Goal: Information Seeking & Learning: Learn about a topic

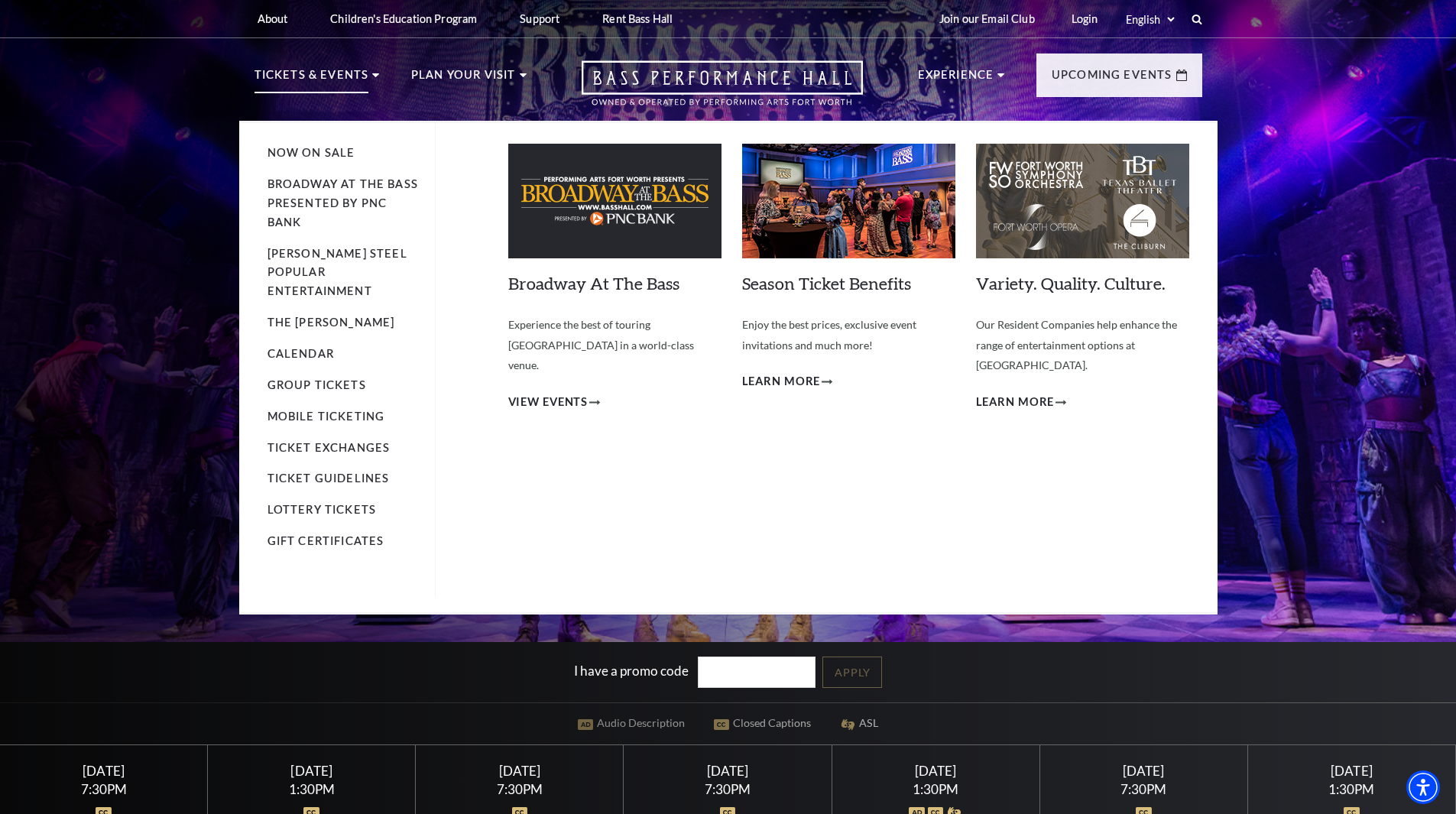
click at [314, 324] on ul "Now On Sale Broadway At The Bass presented by PNC Bank Irwin Steel Popular Ente…" at bounding box center [351, 360] width 168 height 474
click at [316, 347] on link "Calendar" at bounding box center [301, 354] width 66 height 13
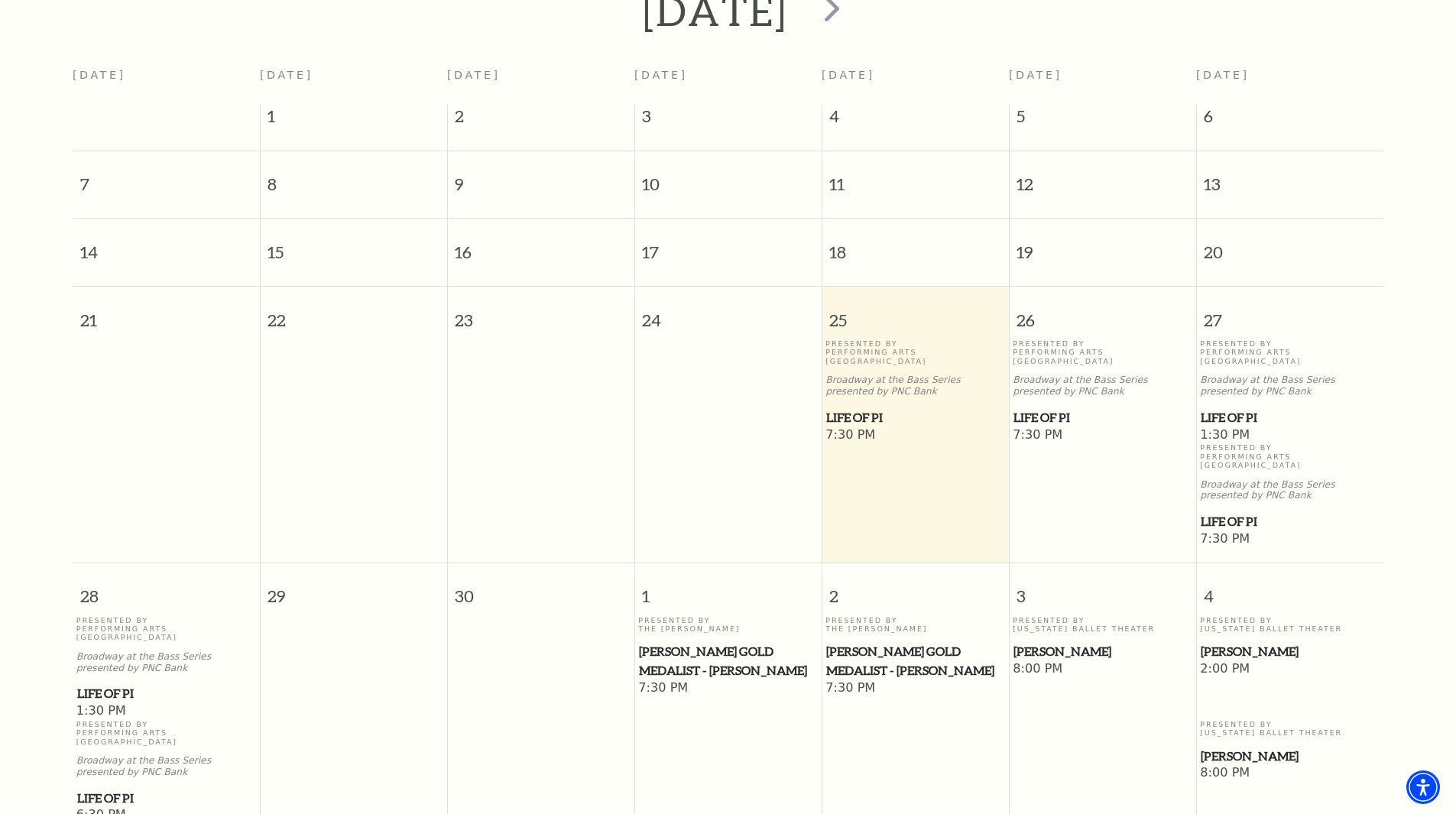
scroll to position [288, 0]
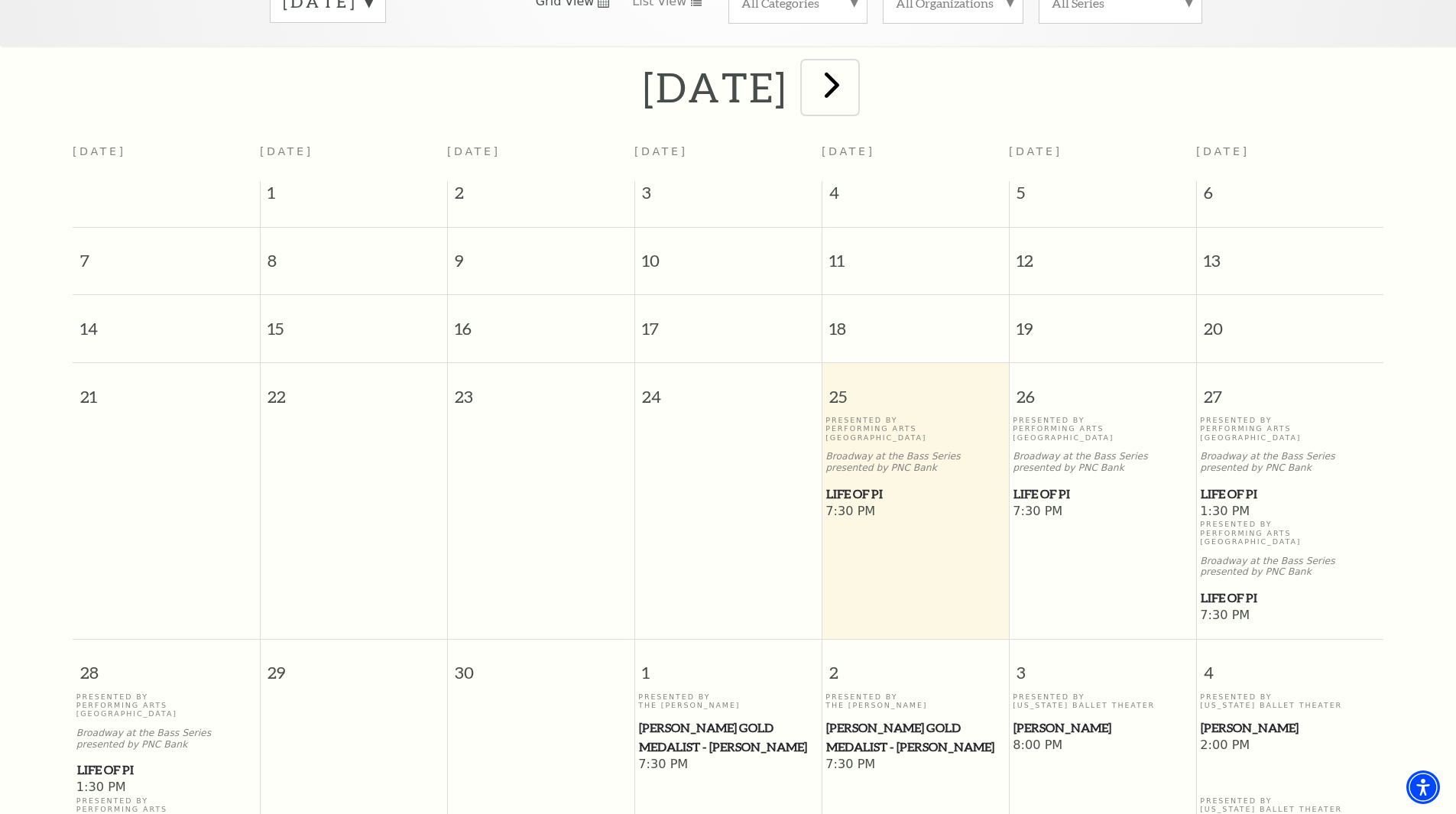
click at [854, 63] on span "next" at bounding box center [832, 84] width 44 height 44
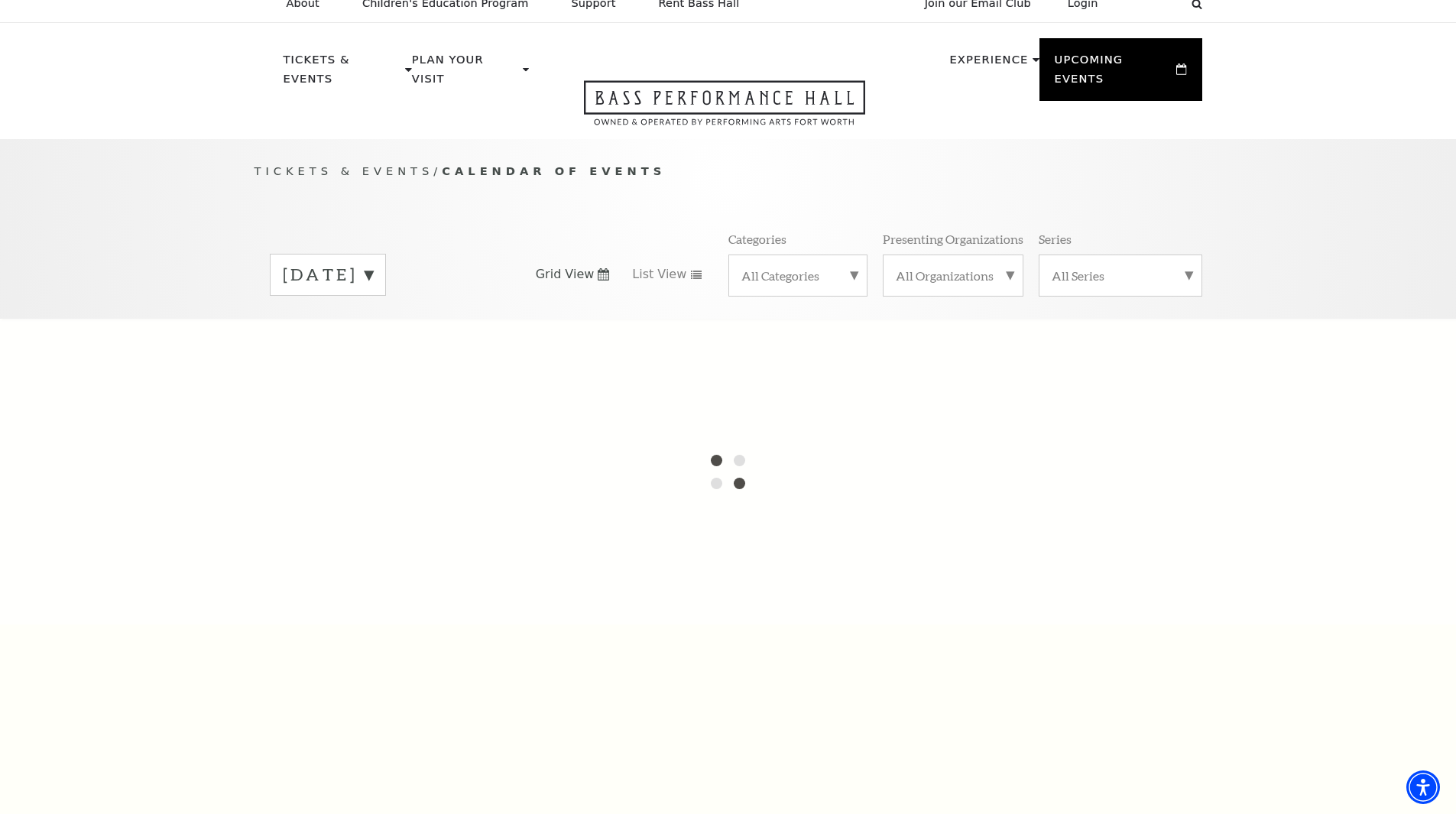
scroll to position [0, 0]
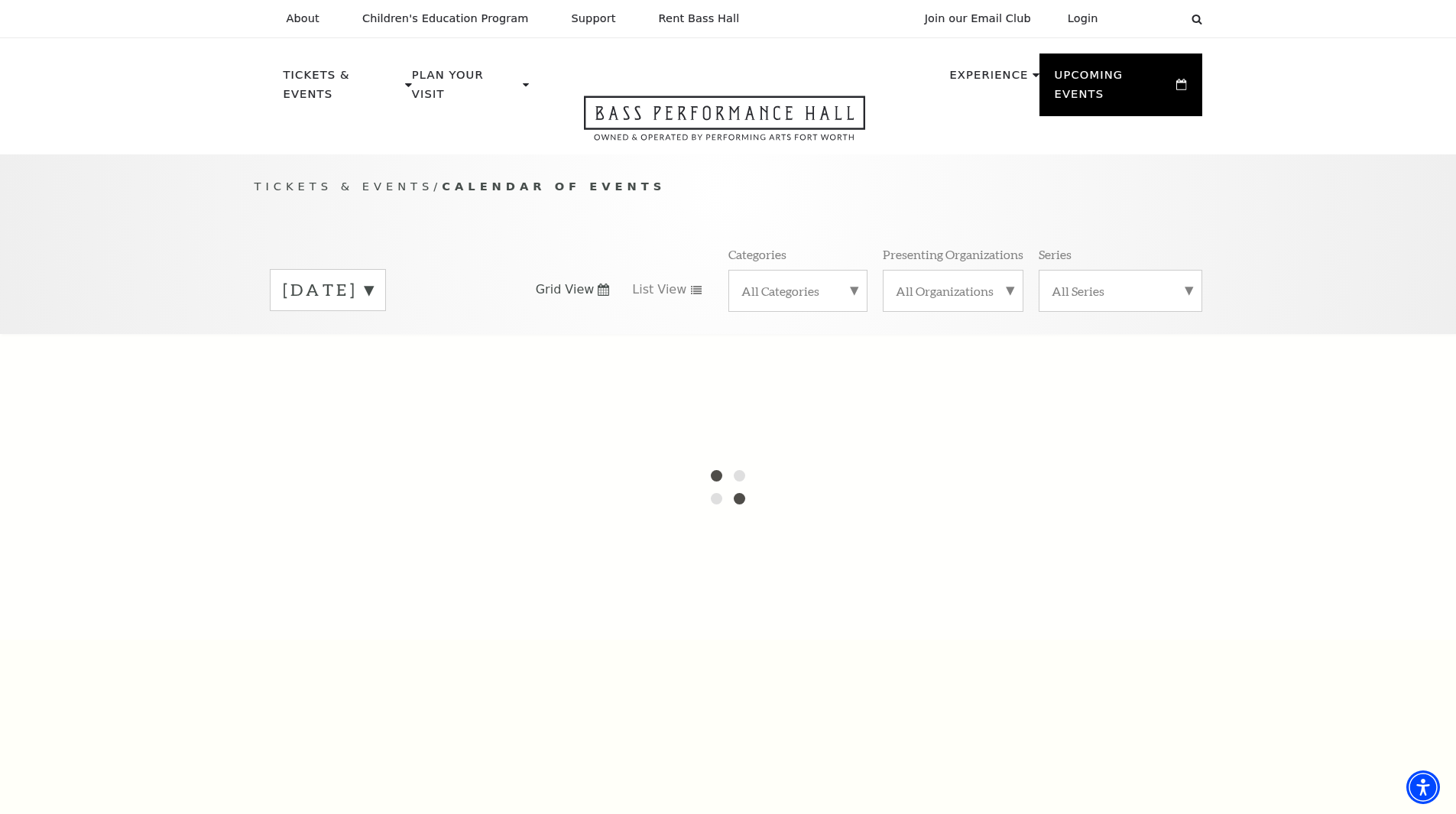
click at [373, 278] on label "[DATE]" at bounding box center [327, 290] width 90 height 24
click at [373, 306] on label "[DATE]" at bounding box center [327, 322] width 90 height 33
click at [373, 278] on label "[DATE]" at bounding box center [327, 290] width 90 height 24
click at [433, 368] on div at bounding box center [728, 486] width 1456 height 306
click at [373, 306] on label "[DATE]" at bounding box center [327, 322] width 90 height 33
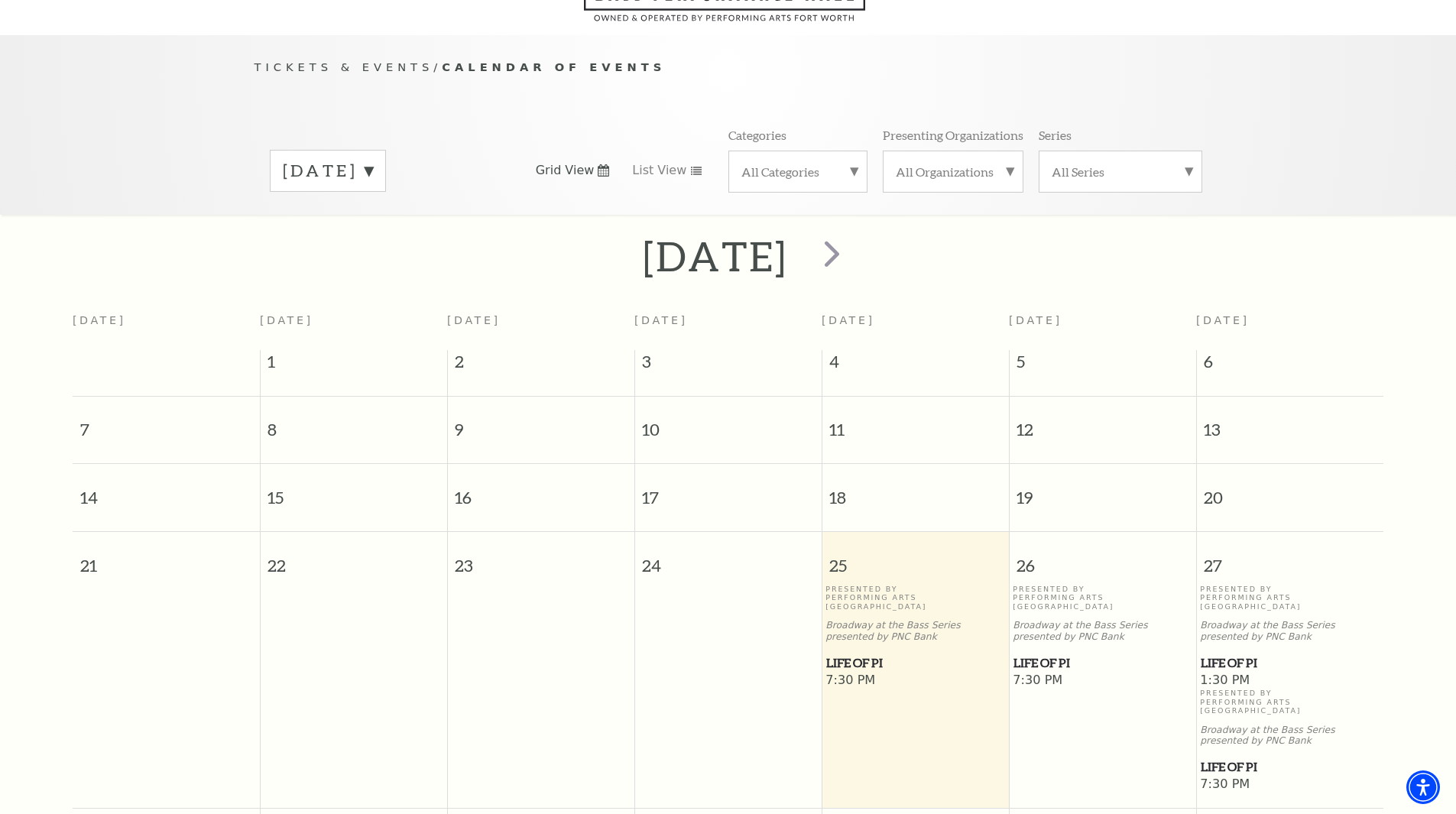
scroll to position [135, 0]
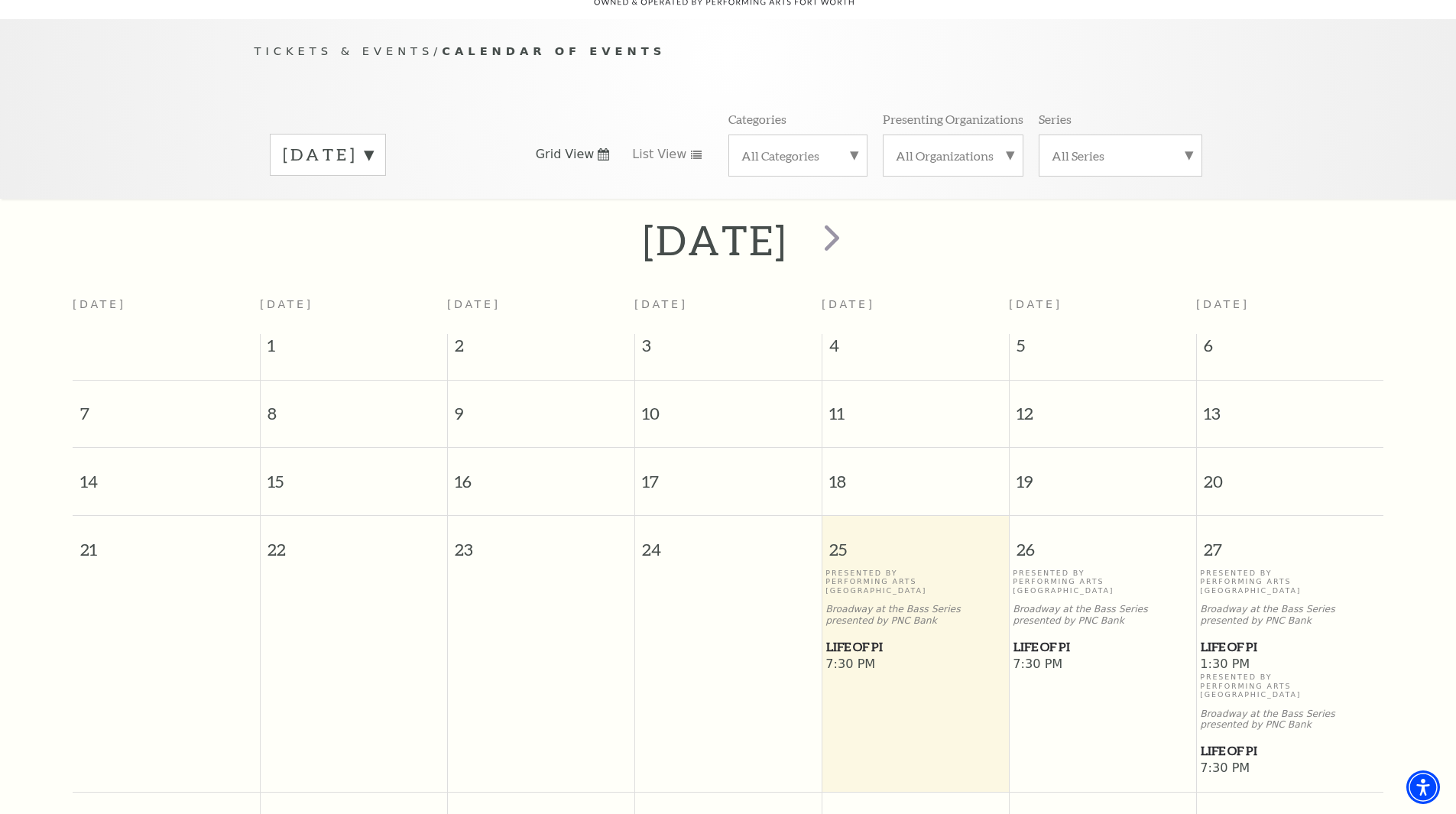
click at [373, 143] on label "[DATE]" at bounding box center [327, 155] width 90 height 24
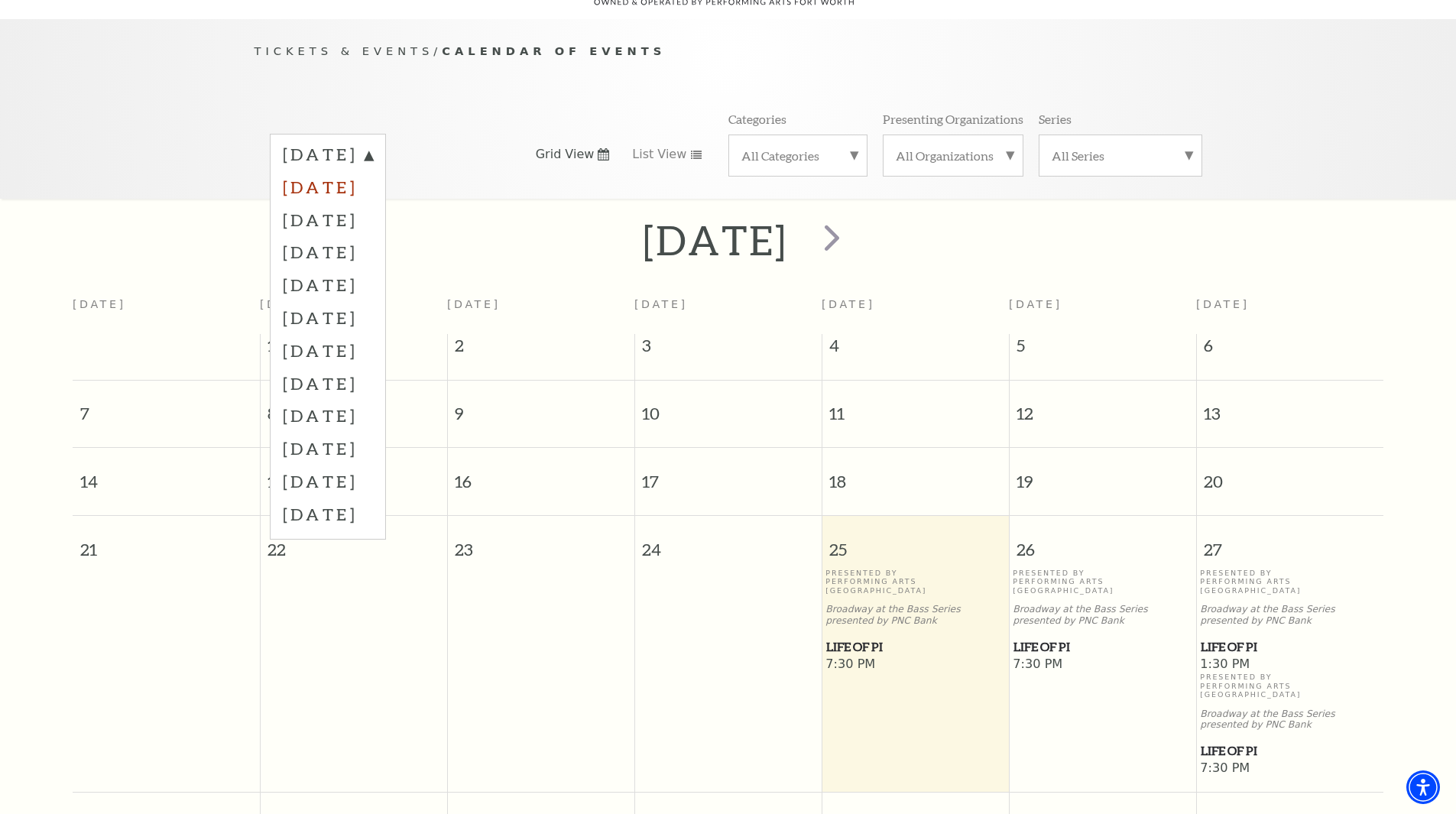
click at [373, 171] on label "[DATE]" at bounding box center [327, 187] width 90 height 33
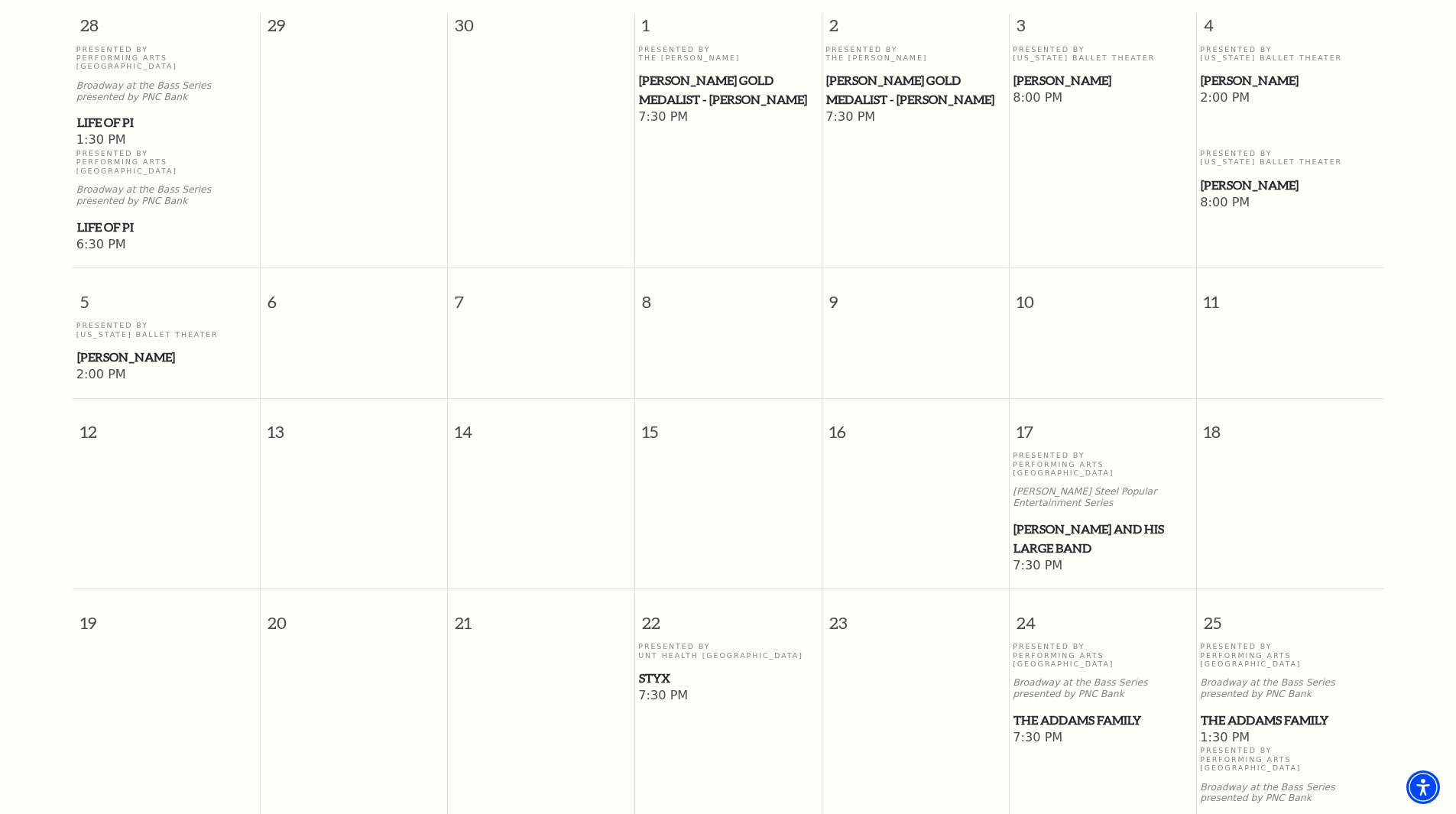
scroll to position [212, 0]
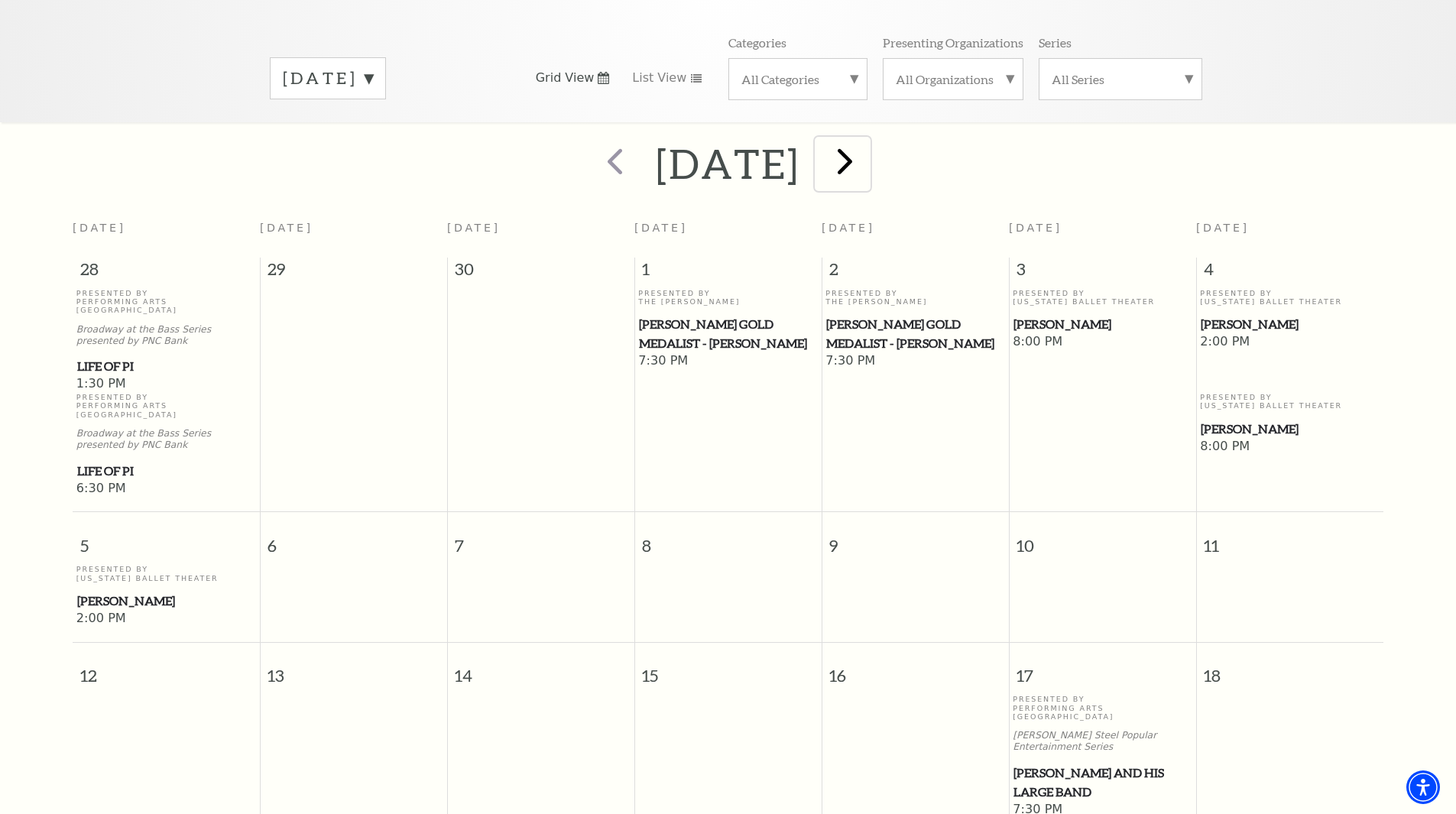
click at [866, 151] on span "next" at bounding box center [845, 161] width 44 height 44
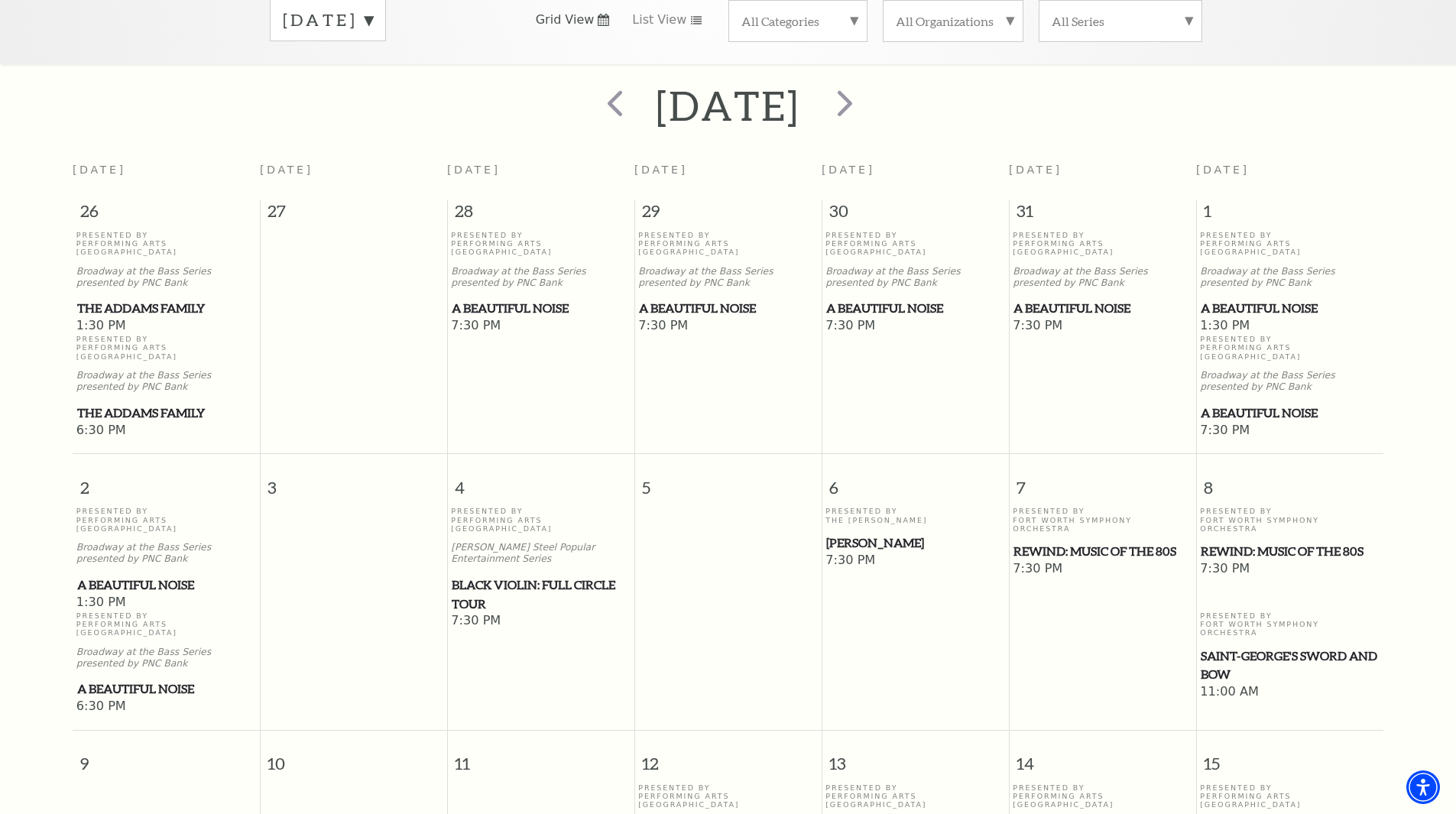
scroll to position [59, 0]
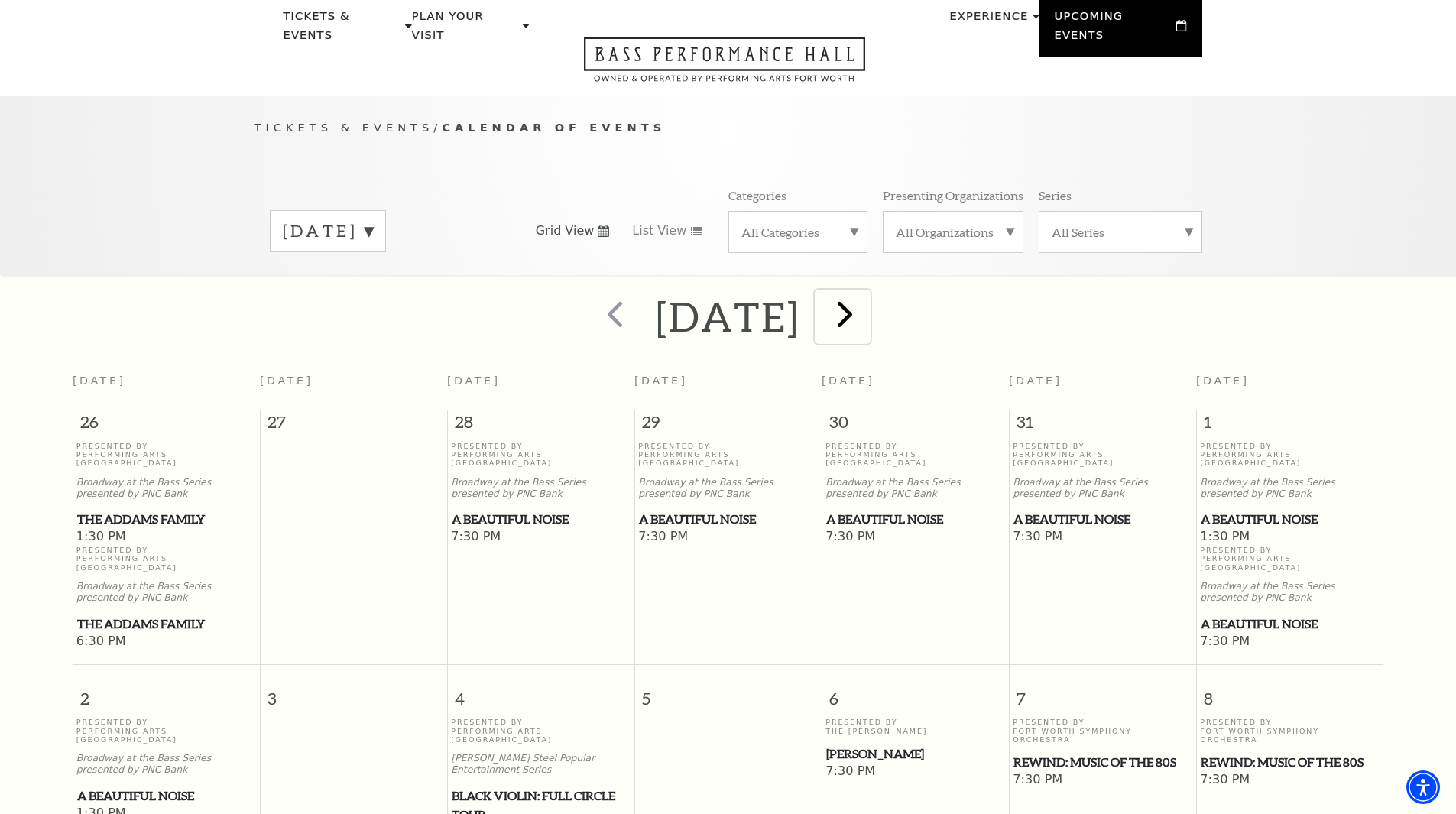
click at [866, 297] on span "next" at bounding box center [845, 313] width 44 height 44
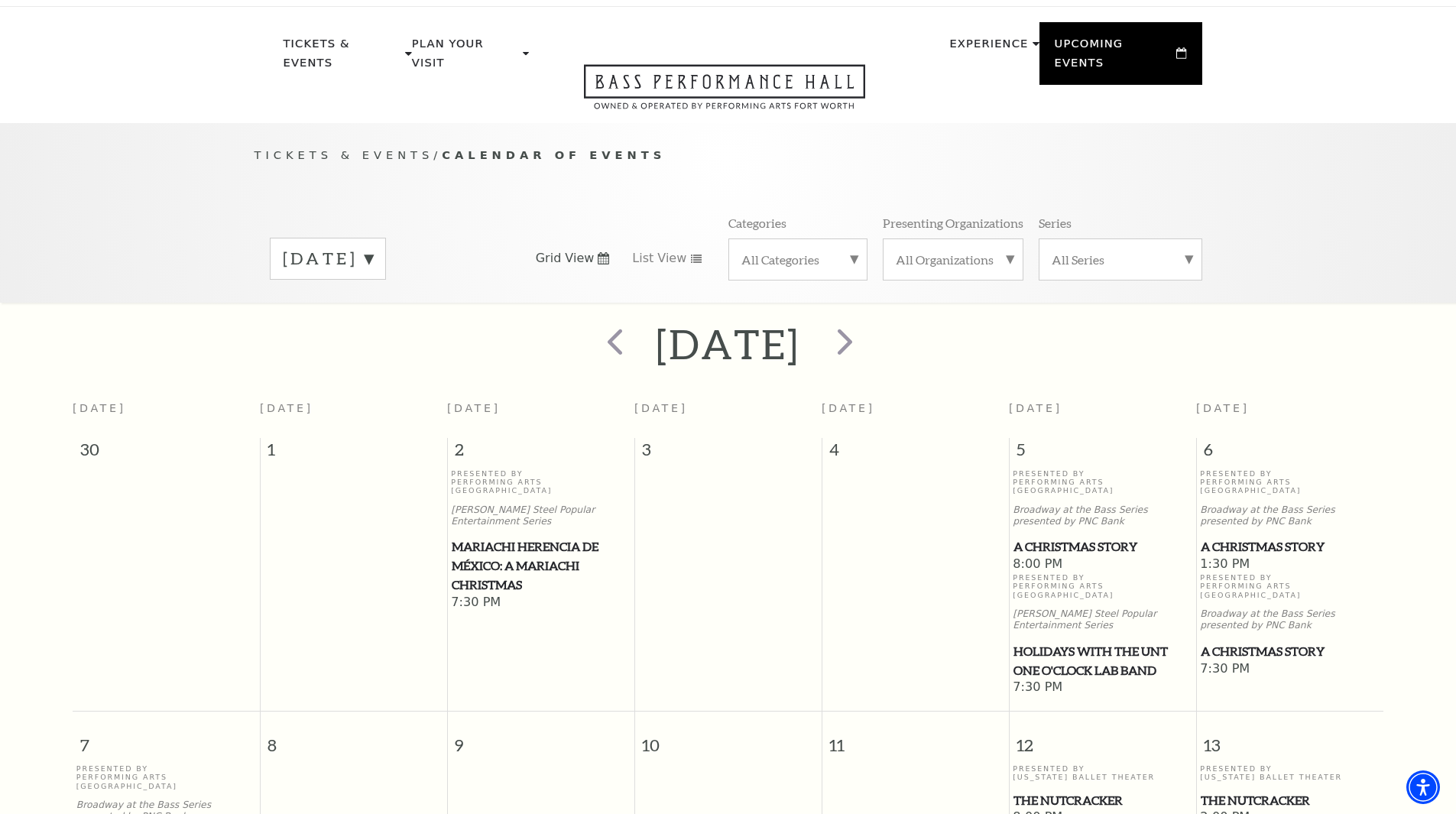
scroll to position [0, 0]
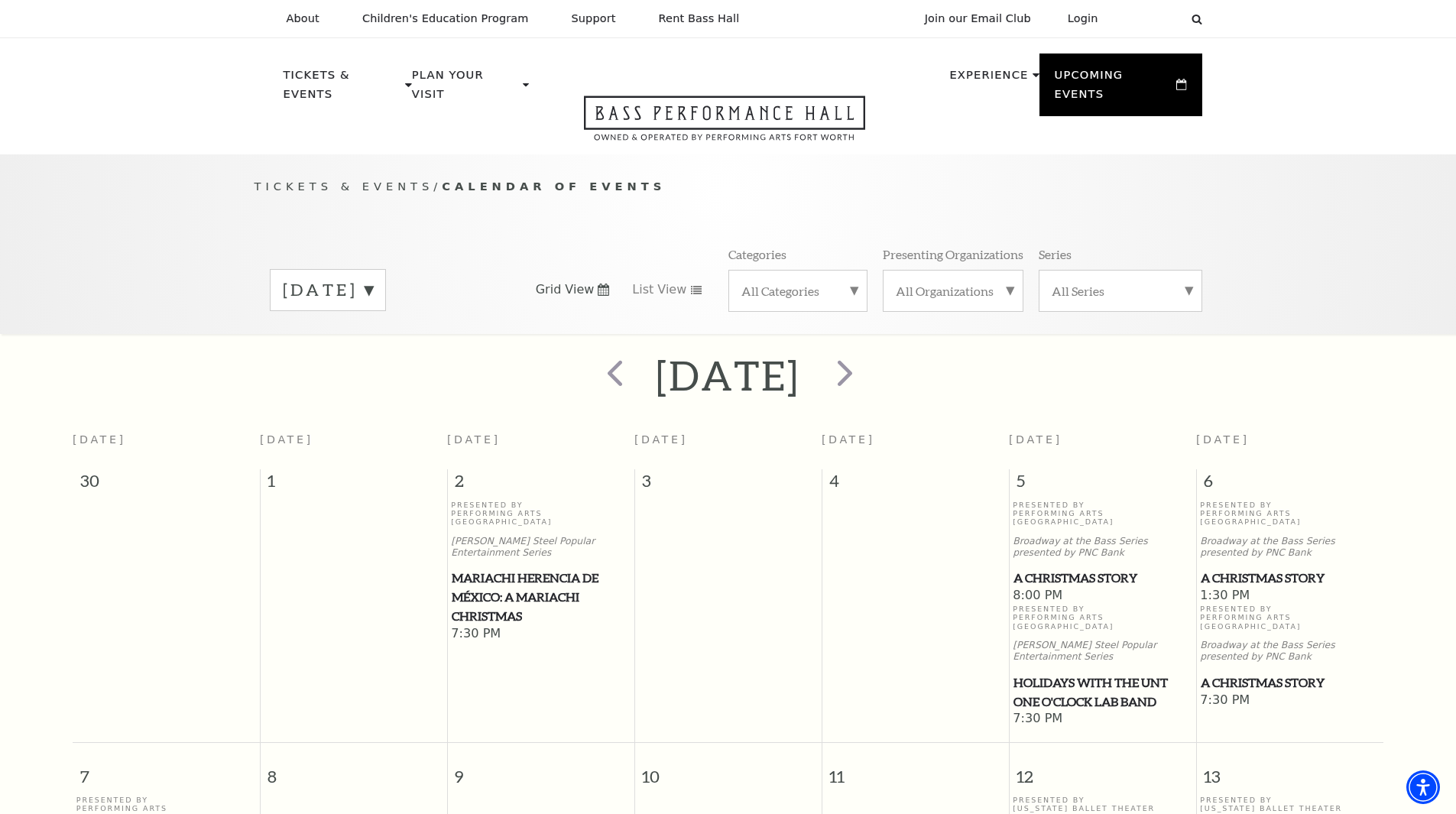
click at [373, 278] on label "[DATE]" at bounding box center [327, 290] width 90 height 24
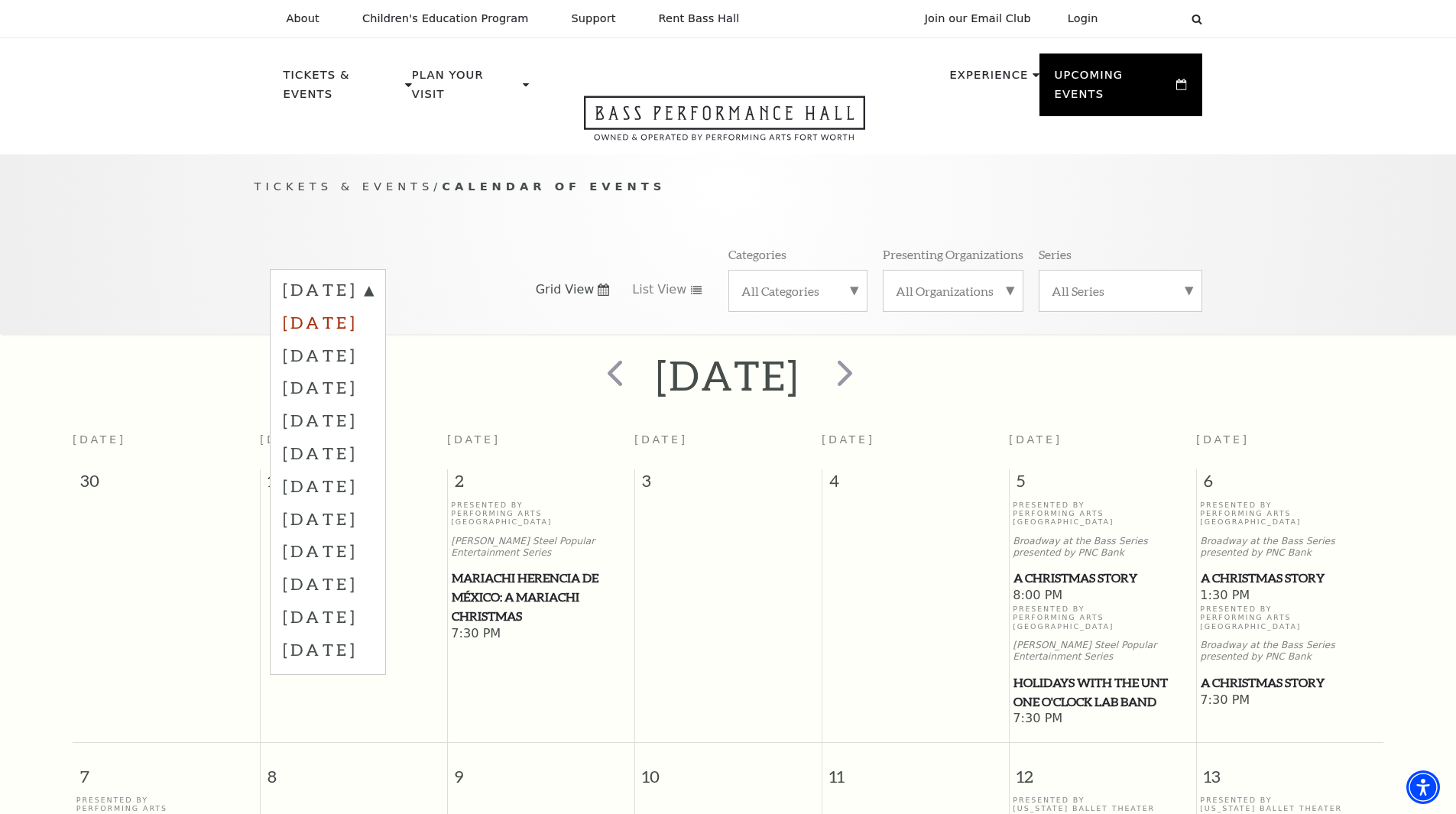
click at [373, 306] on label "[DATE]" at bounding box center [327, 322] width 90 height 33
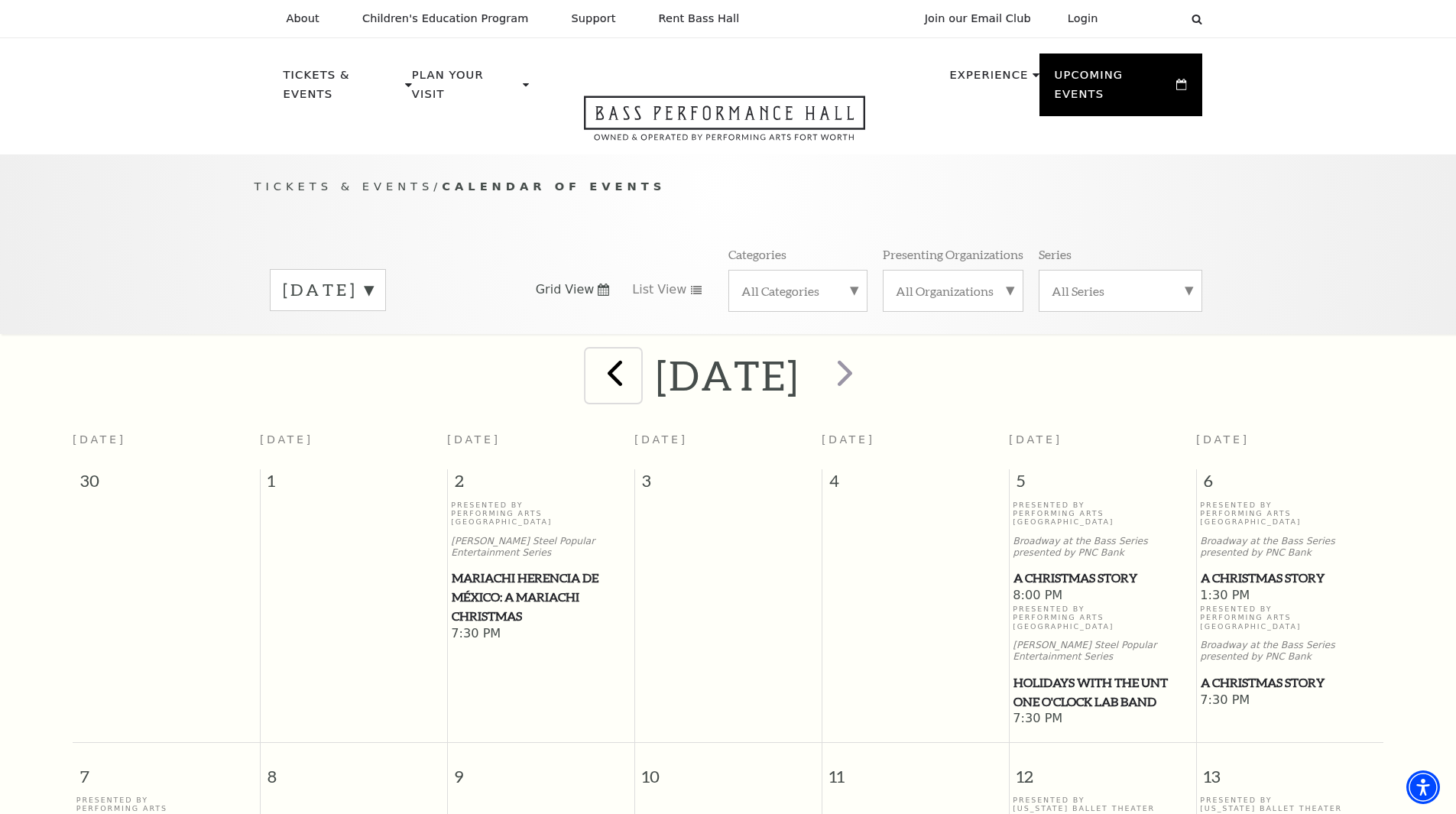
click at [593, 362] on span "prev" at bounding box center [615, 373] width 44 height 44
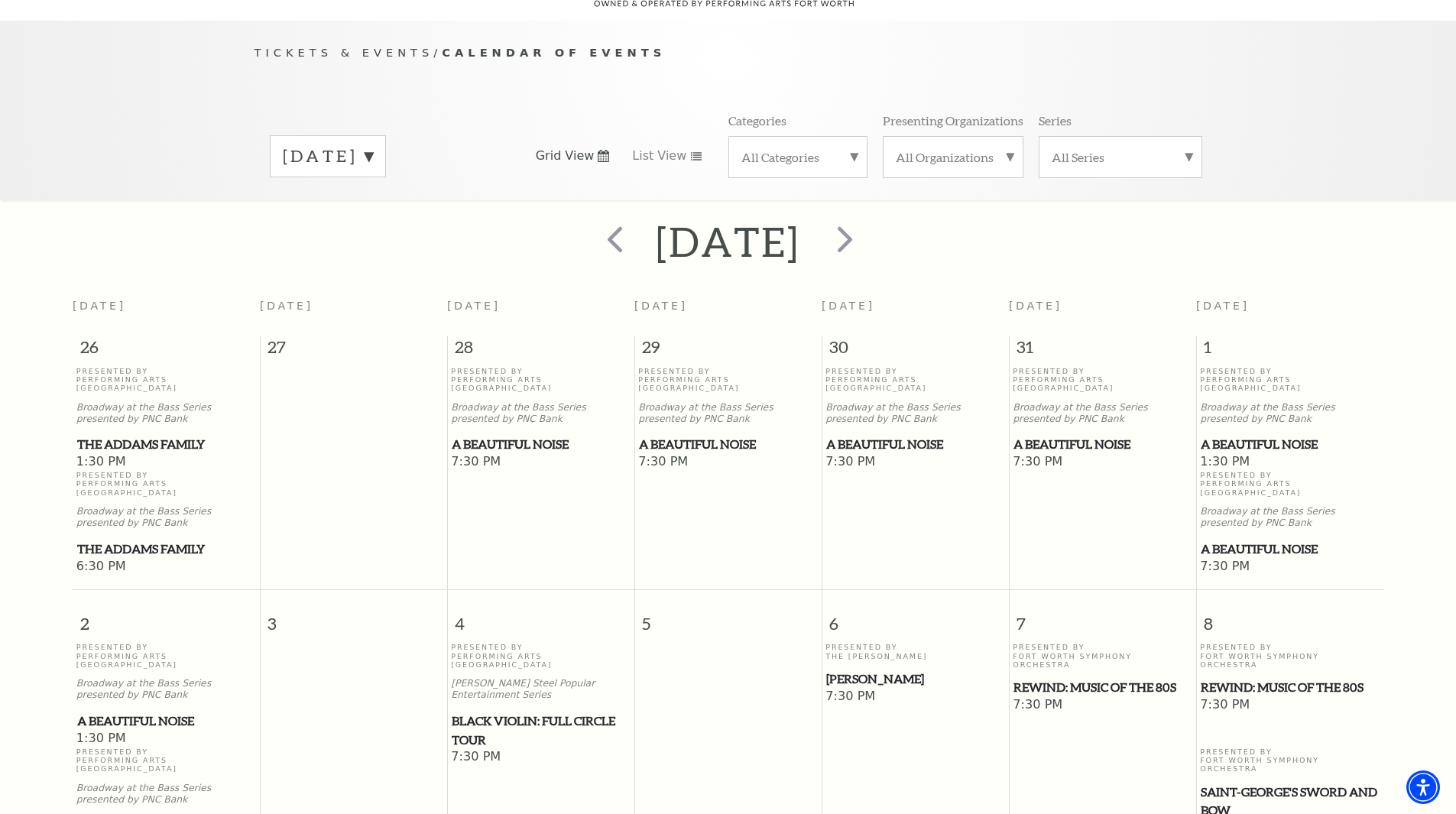
scroll to position [135, 0]
click at [593, 229] on span "prev" at bounding box center [615, 237] width 44 height 44
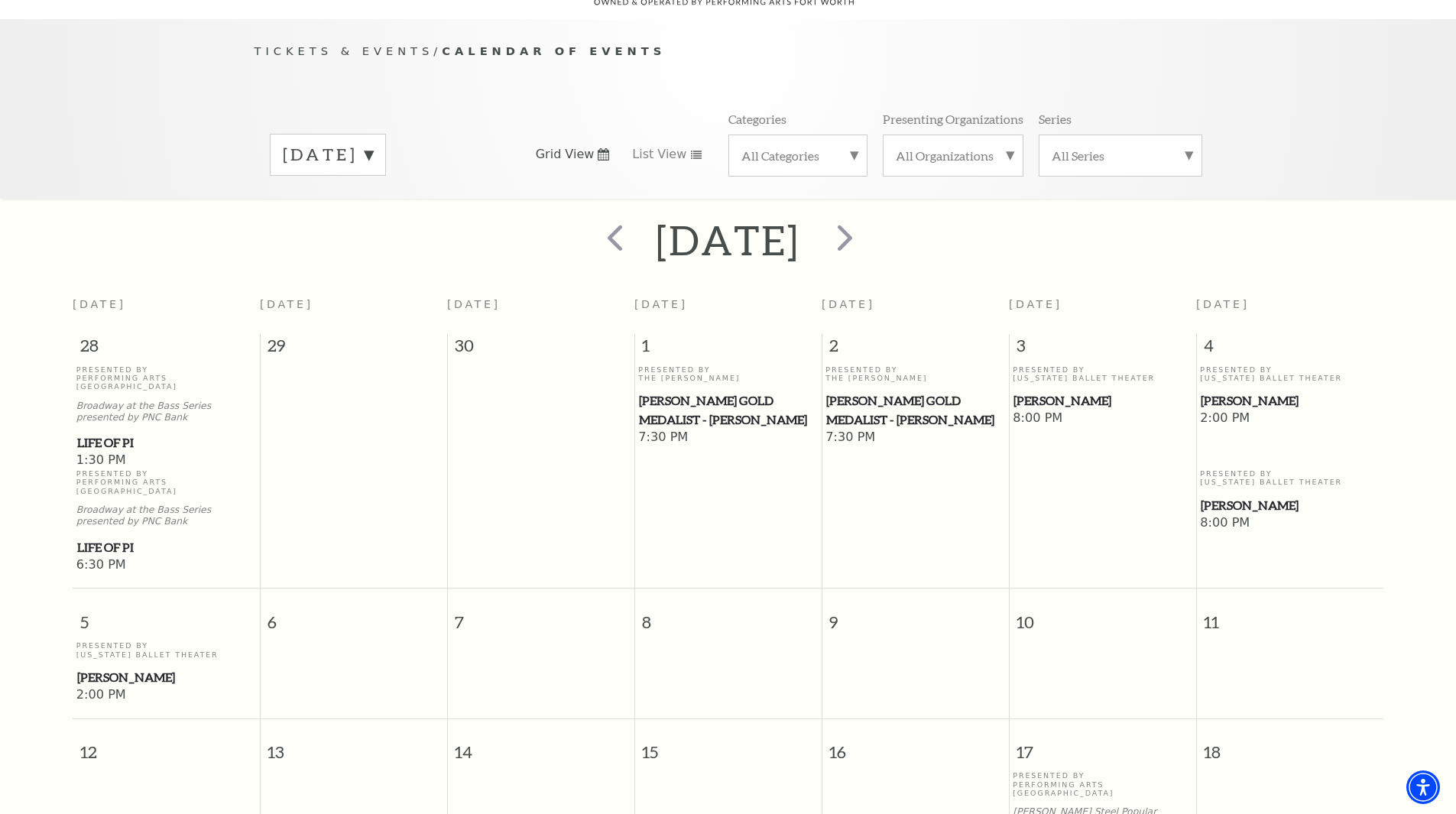
click at [1041, 391] on span "[PERSON_NAME]" at bounding box center [1102, 400] width 178 height 19
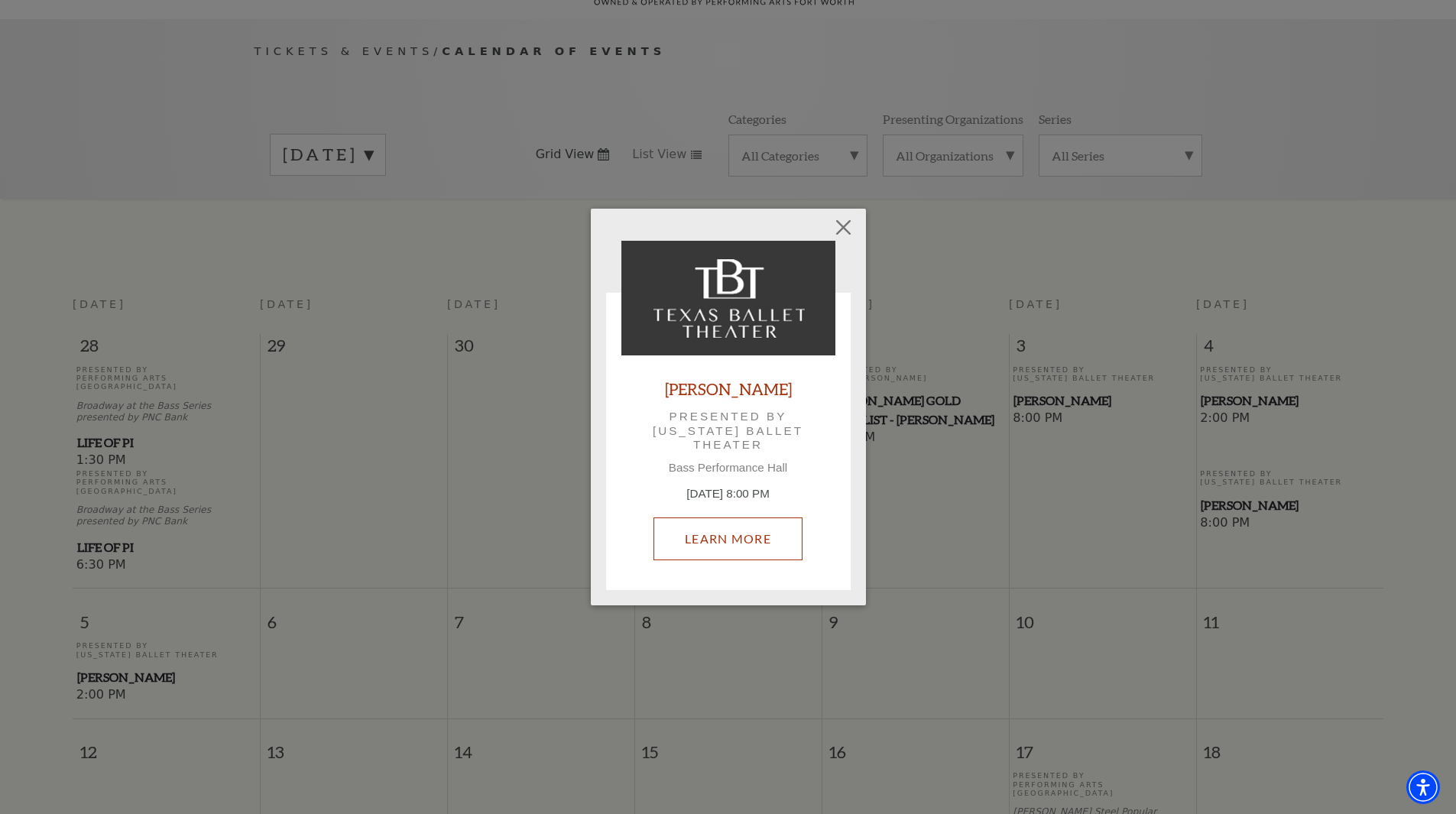
click at [700, 552] on link "Learn More" at bounding box center [728, 539] width 149 height 43
